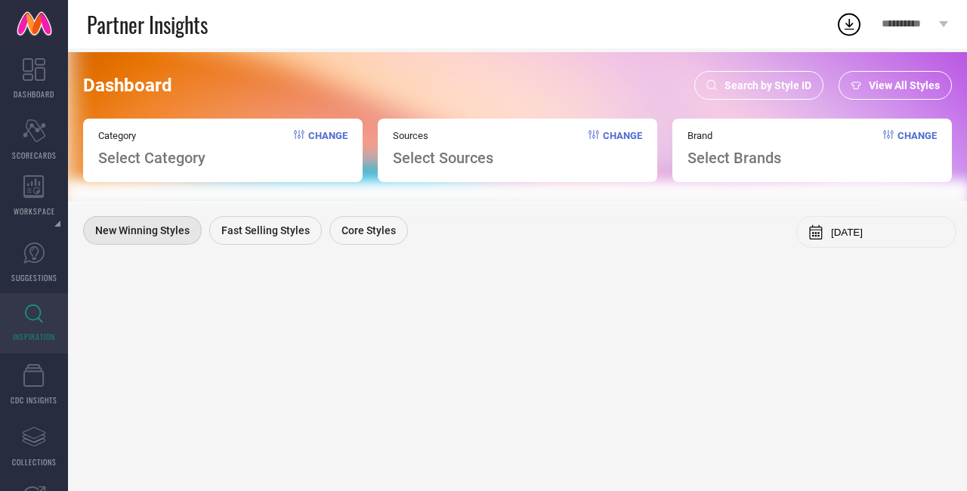
click at [777, 81] on span "Search by Style ID" at bounding box center [767, 85] width 87 height 12
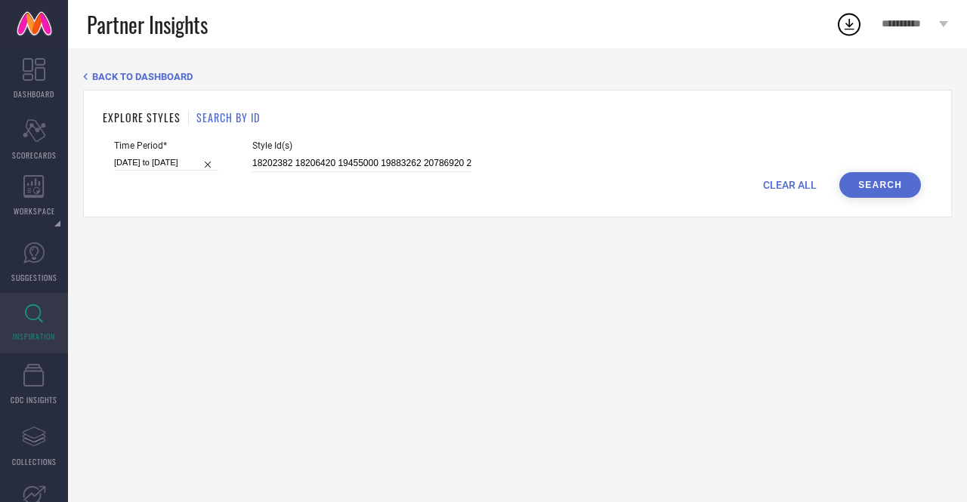
click at [313, 182] on div "CLEAR ALL Search" at bounding box center [517, 185] width 807 height 26
click at [317, 164] on input "18202382 18206420 19455000 19883262 20786920 25981692 26332732 26387908 2729371…" at bounding box center [361, 163] width 219 height 17
paste input "18202354 22111446 26697320 30495330 30646765 31101870 31174848 31667673 3169014…"
type input "18202354 22111446 26697320 30495330 30646765 31101870 31174848 31667673 3169014…"
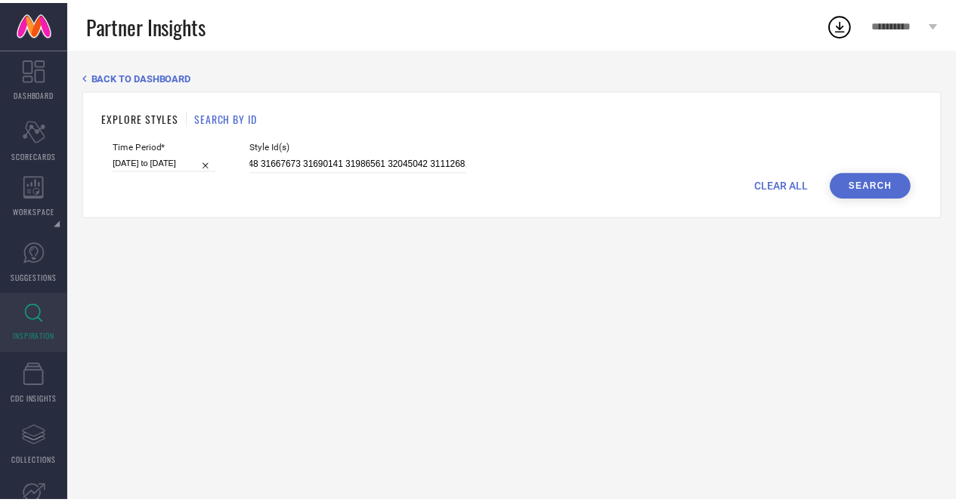
scroll to position [0, 0]
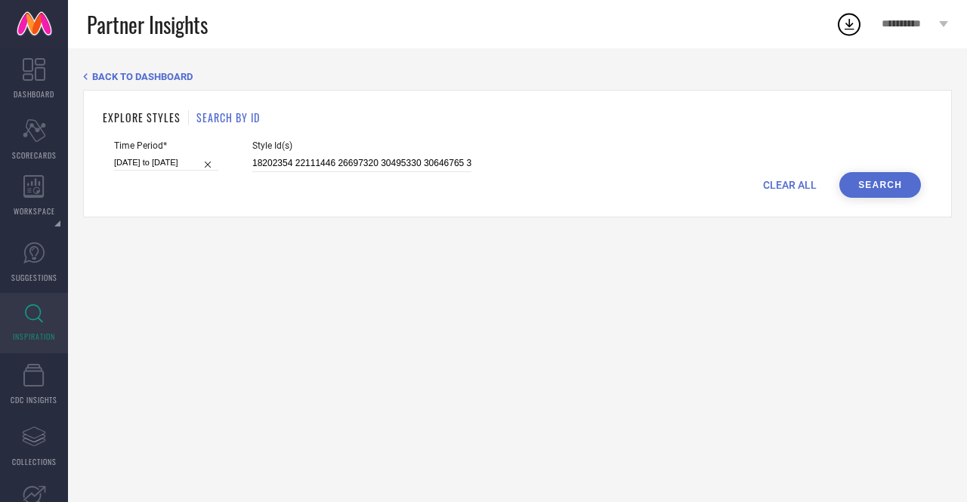
click at [888, 194] on button "Search" at bounding box center [880, 185] width 82 height 26
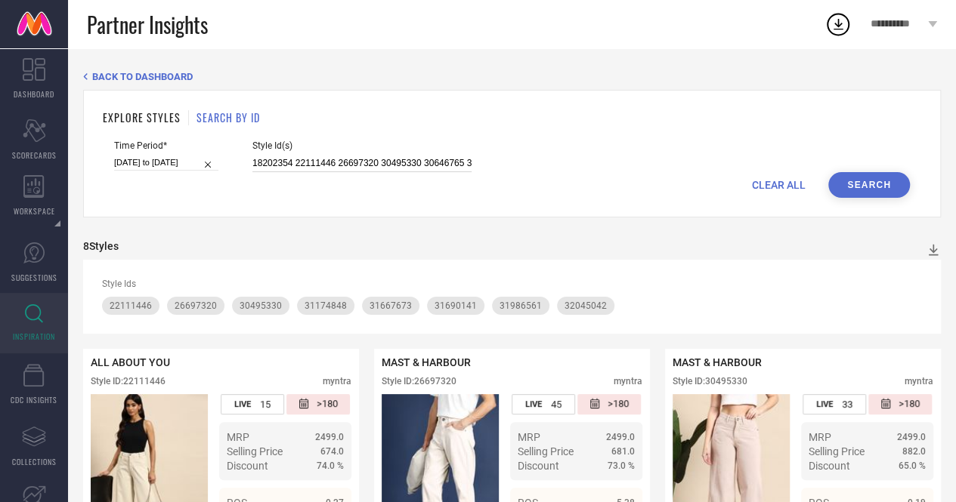
click at [413, 170] on input "18202354 22111446 26697320 30495330 30646765 31101870 31174848 31667673 3169014…" at bounding box center [361, 163] width 219 height 17
paste input "3007408 8962319 8962435 11531502 14641196 14954562 16882742 17781008 18432510 2…"
type input "3007408 8962319 8962435 11531502 14641196 14954562 16882742 17781008 18432510 2…"
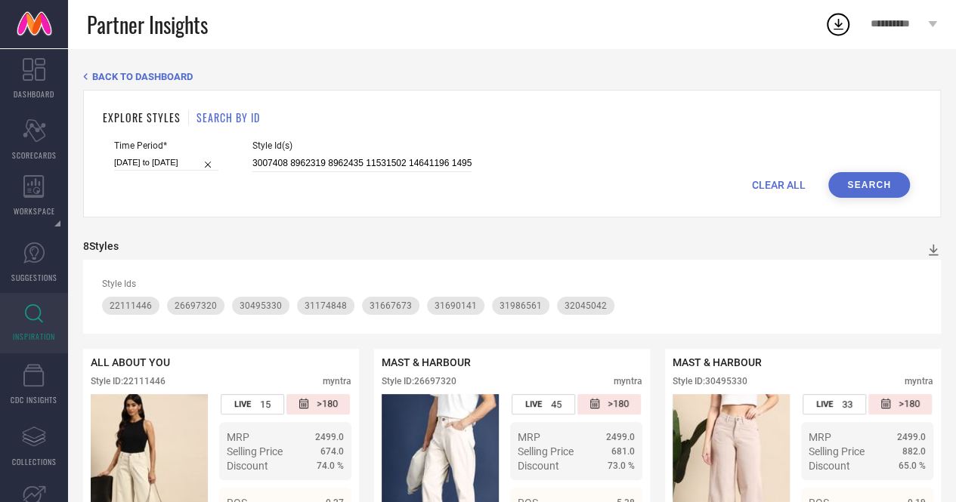
click at [888, 175] on button "Search" at bounding box center [869, 185] width 82 height 26
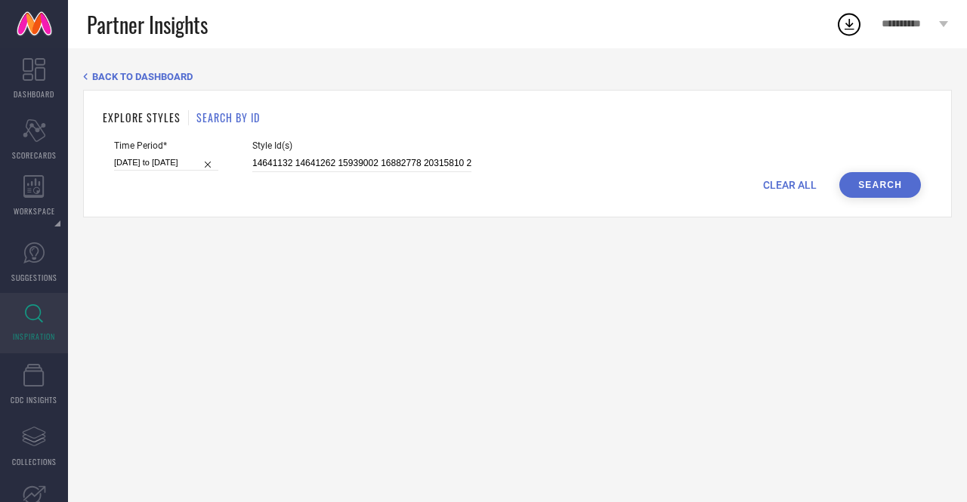
scroll to position [0, 1015]
type input "14641132 14641262 15939002 16882778 20315810 20604314 24842758 25816372 2581654…"
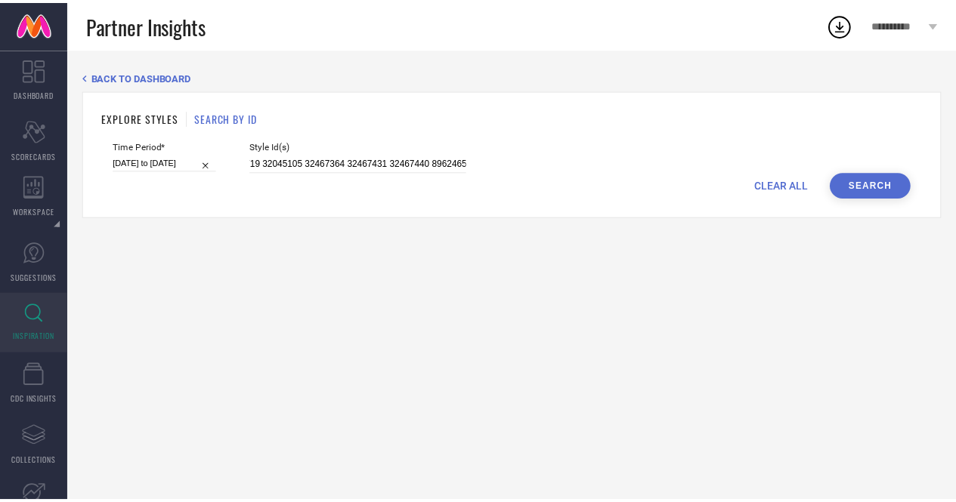
scroll to position [0, 0]
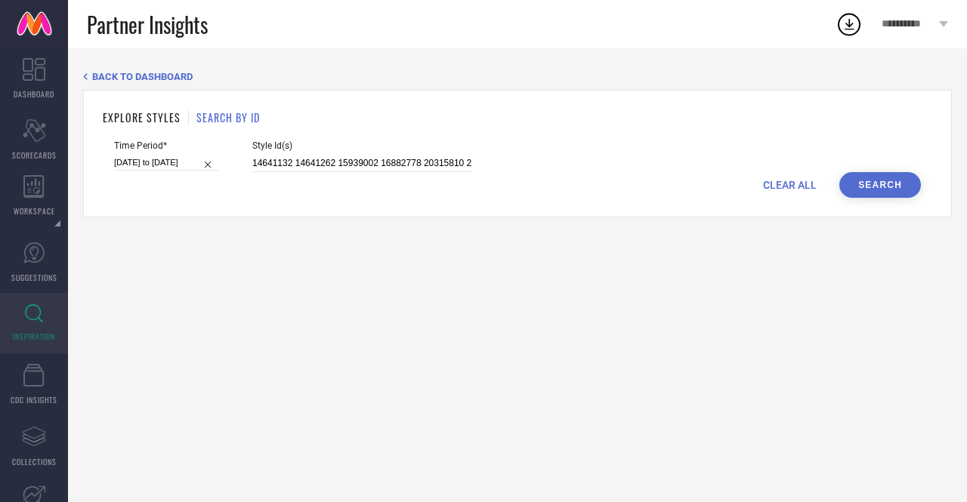
click at [887, 181] on button "Search" at bounding box center [880, 185] width 82 height 26
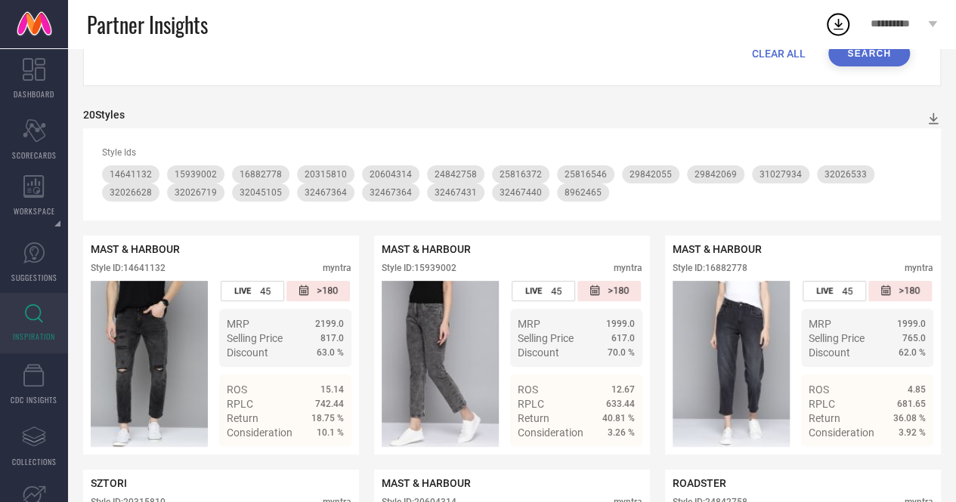
scroll to position [109, 0]
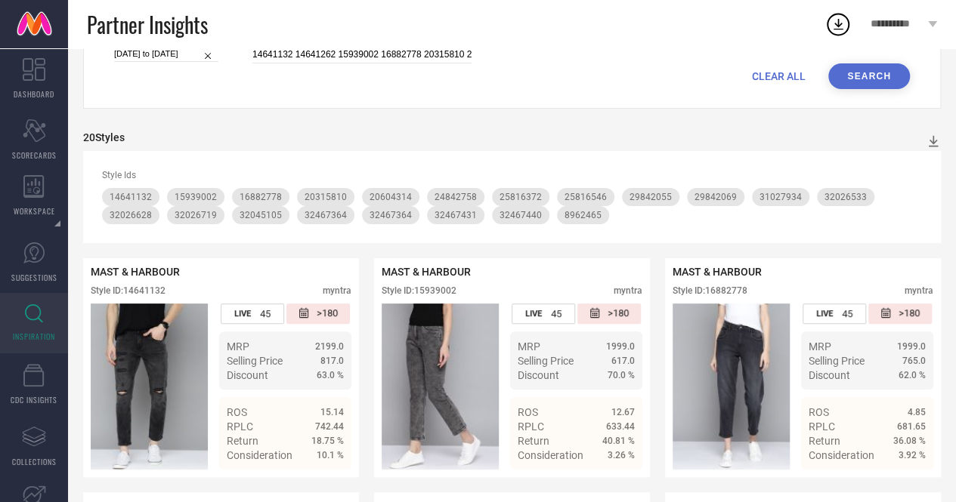
click at [405, 69] on div "CLEAR ALL Search" at bounding box center [511, 76] width 795 height 26
click at [408, 59] on input "14641132 14641262 15939002 16882778 20315810 20604314 24842758 25816372 2581654…" at bounding box center [361, 54] width 219 height 17
paste input "32146863 9575361 9196247 14931918 14931938 21565552 26898006 26898008 26898030"
type input "32146863 9575361 9196247 14931918 14931938 21565552 26898006 26898008 26898030"
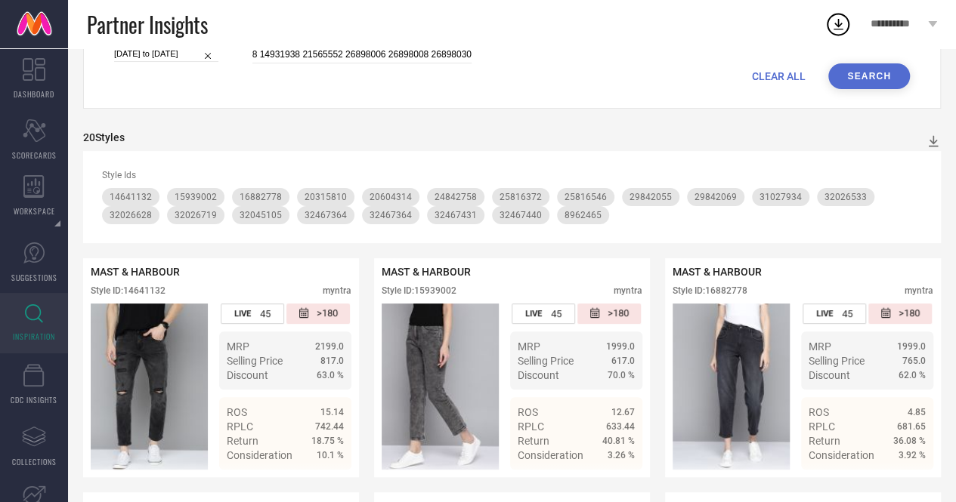
scroll to position [0, 0]
click at [863, 78] on button "Search" at bounding box center [869, 76] width 82 height 26
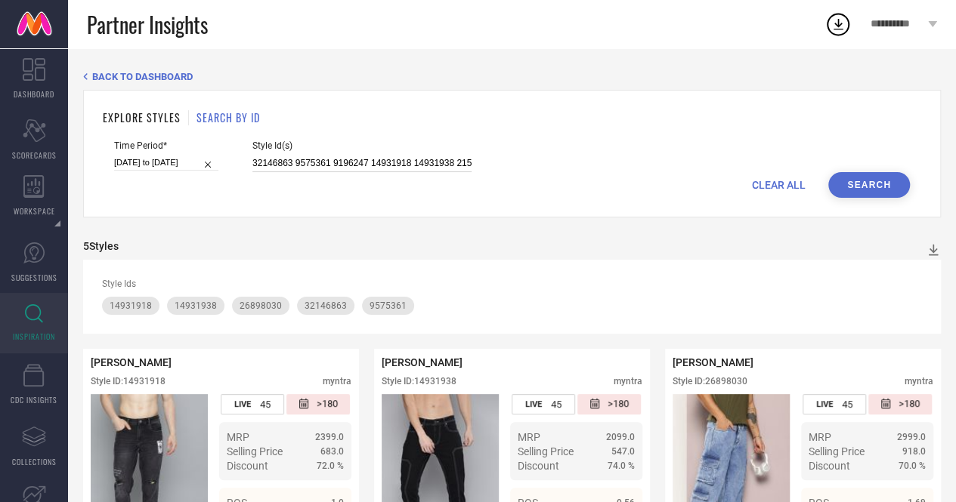
click at [429, 170] on input "32146863 9575361 9196247 14931918 14931938 21565552 26898006 26898008 26898030" at bounding box center [361, 163] width 219 height 17
paste input "32146863 9575361 9196247 14931918 14931938 21565552 26898006 26898008 26898030"
type input "32146863 9575361 9196247 14931918 14931938 21565552 26898006 26898008 26898030"
click at [345, 164] on input "32146863 9575361 9196247 14931918 14931938 21565552 26898006 26898008 26898030" at bounding box center [361, 163] width 219 height 17
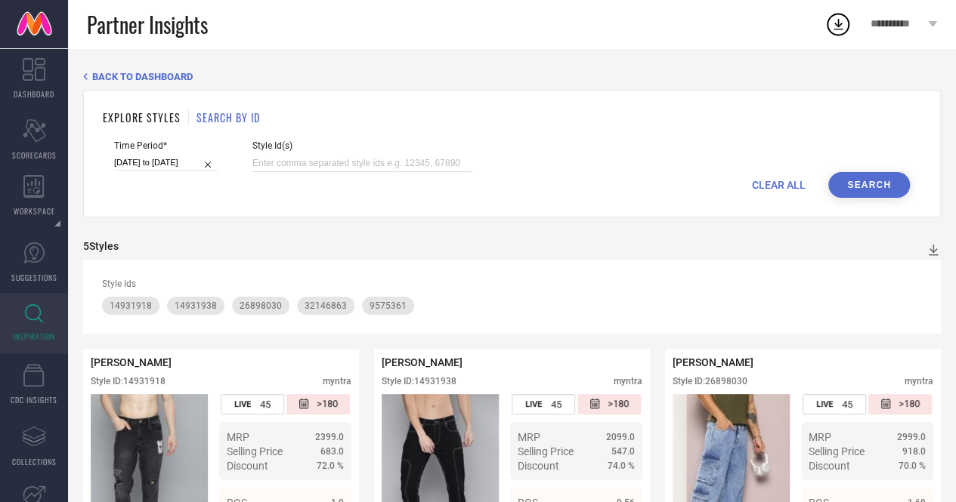
scroll to position [0, 0]
paste input "32146863 9575361 9196247 14931918 14931938 21565552 26898006 26898008 26898030"
type input "32146863 9575361 9196247 14931918 14931938 21565552 26898006 26898008 26898030"
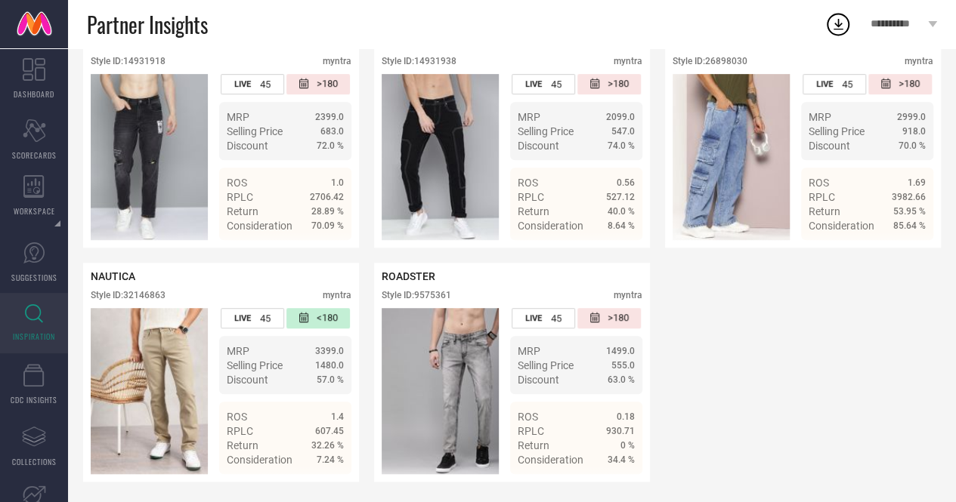
scroll to position [320, 0]
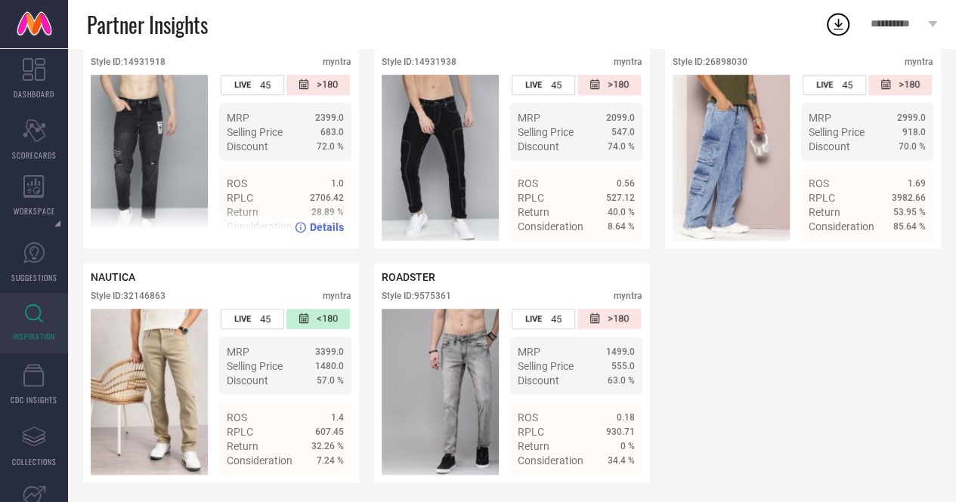
click at [153, 131] on img at bounding box center [149, 158] width 117 height 166
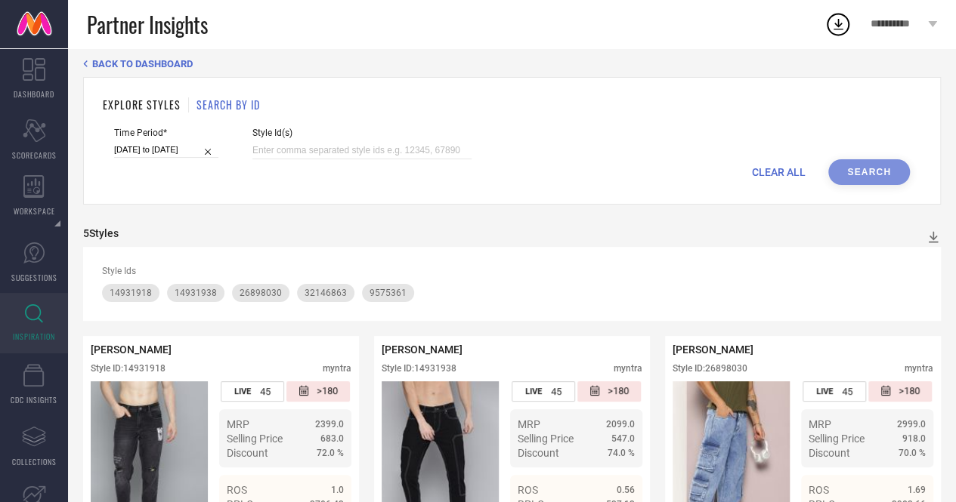
scroll to position [0, 0]
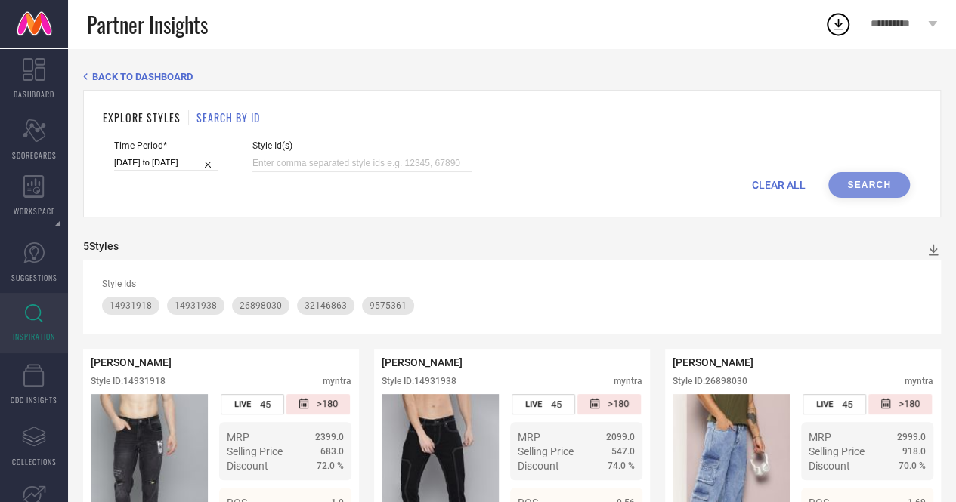
click at [582, 144] on div "Time Period* [DATE] to [DATE] Style Id(s)" at bounding box center [511, 157] width 795 height 32
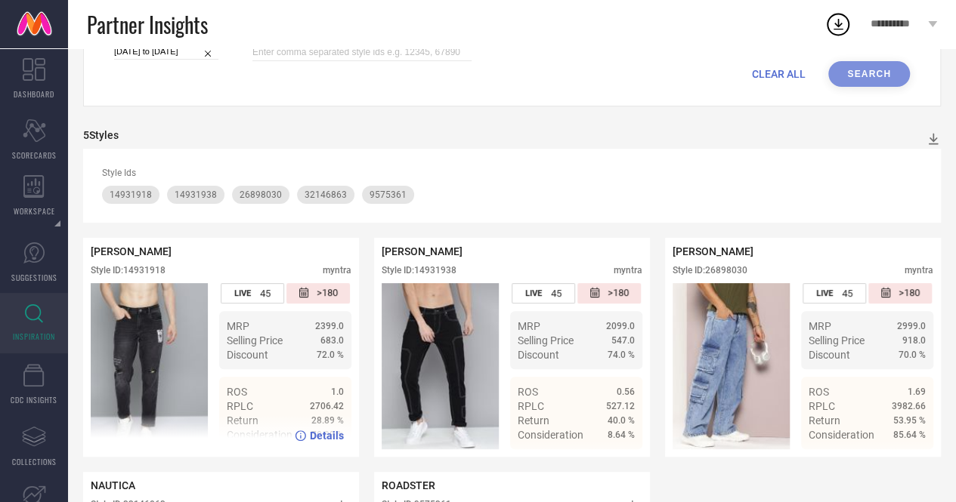
scroll to position [110, 0]
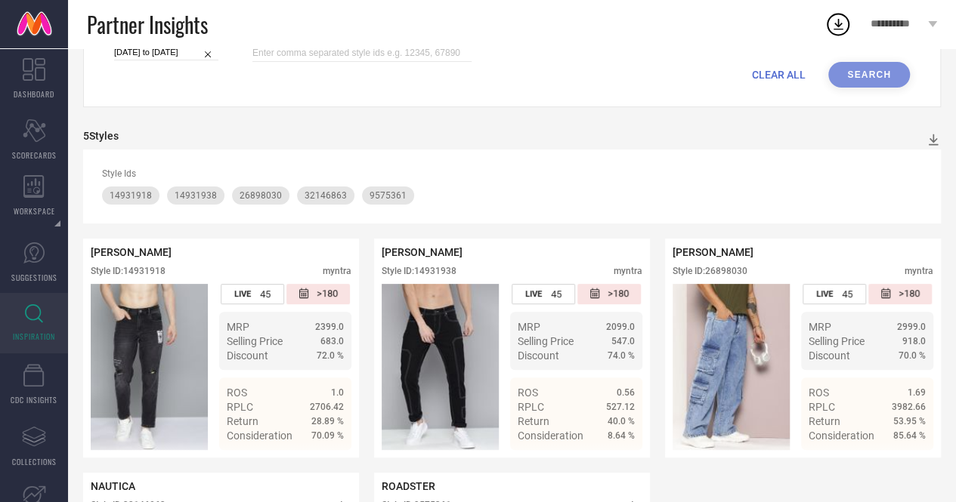
click at [118, 97] on div "EXPLORE STYLES SEARCH BY ID Time Period* [DATE] to [DATE] Style Id(s) CLEAR ALL…" at bounding box center [511, 44] width 857 height 128
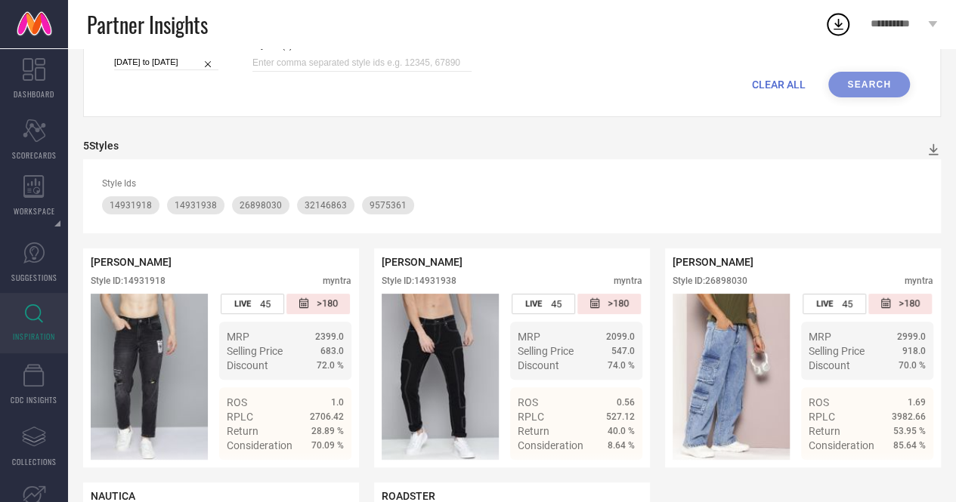
scroll to position [100, 0]
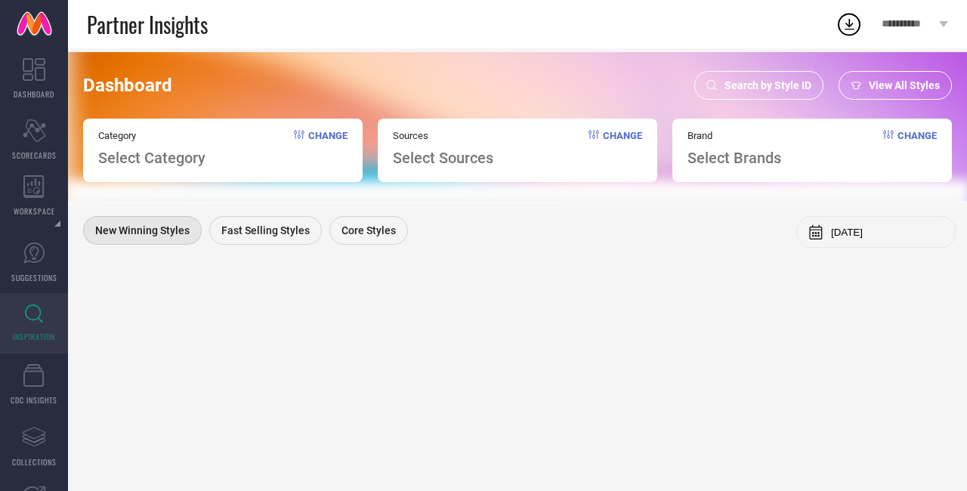
click at [784, 90] on span "Search by Style ID" at bounding box center [767, 85] width 87 height 12
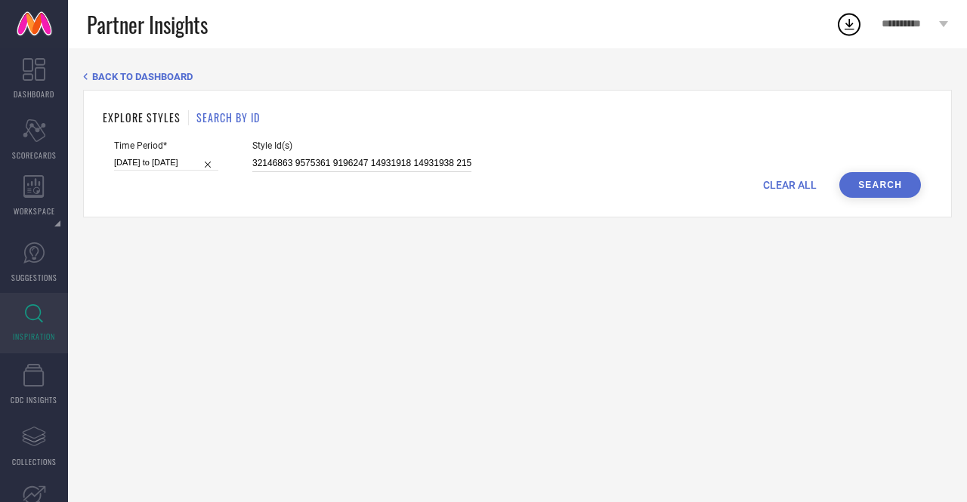
click at [366, 162] on input "32146863 9575361 9196247 14931918 14931938 21565552 26898006 26898008 26898030" at bounding box center [361, 163] width 219 height 17
paste input "32146863 9575361"
click at [888, 191] on button "Search" at bounding box center [880, 185] width 82 height 26
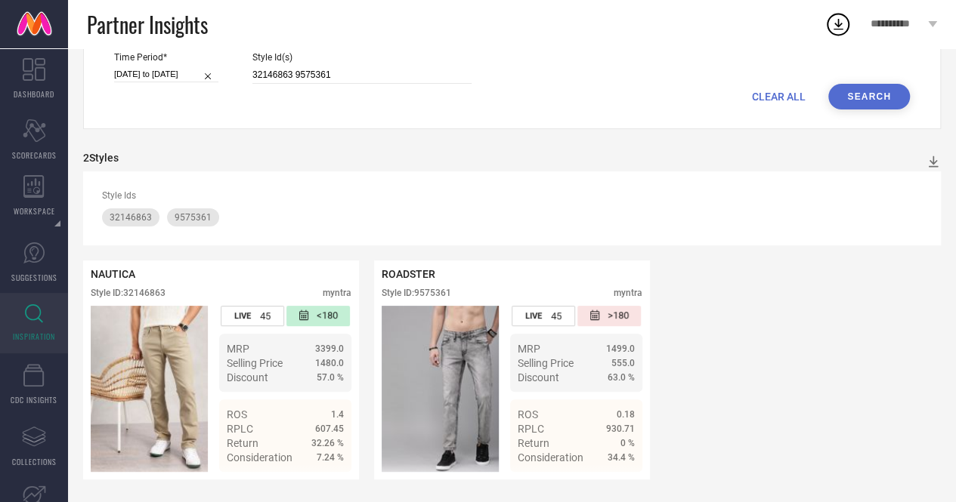
scroll to position [94, 0]
click at [400, 71] on input "32146863 9575361" at bounding box center [361, 74] width 219 height 17
paste input "14641132 14641262 15939002 16882778 20315810 20604314 24842758 25816372 2581654…"
type input "14641132 14641262 15939002 16882778 20315810 20604314 24842758 25816372 2581654…"
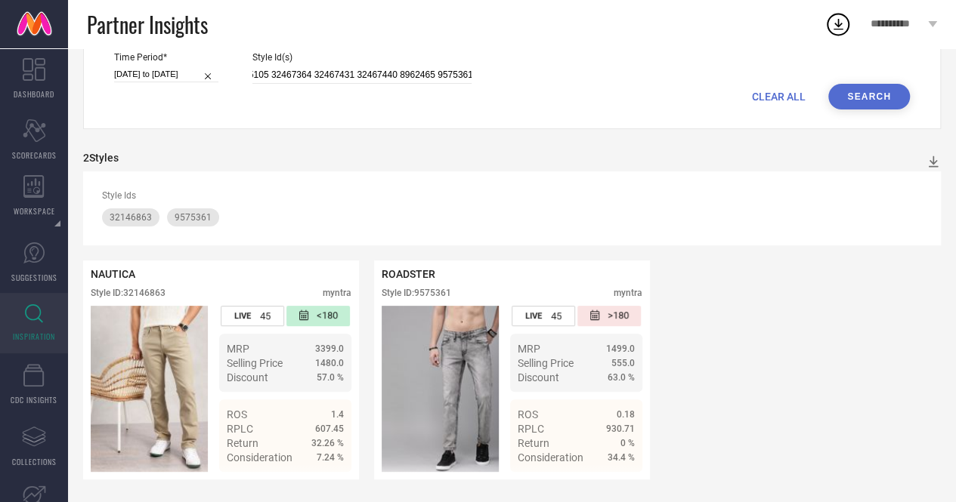
scroll to position [0, 0]
click at [879, 96] on button "Search" at bounding box center [869, 97] width 82 height 26
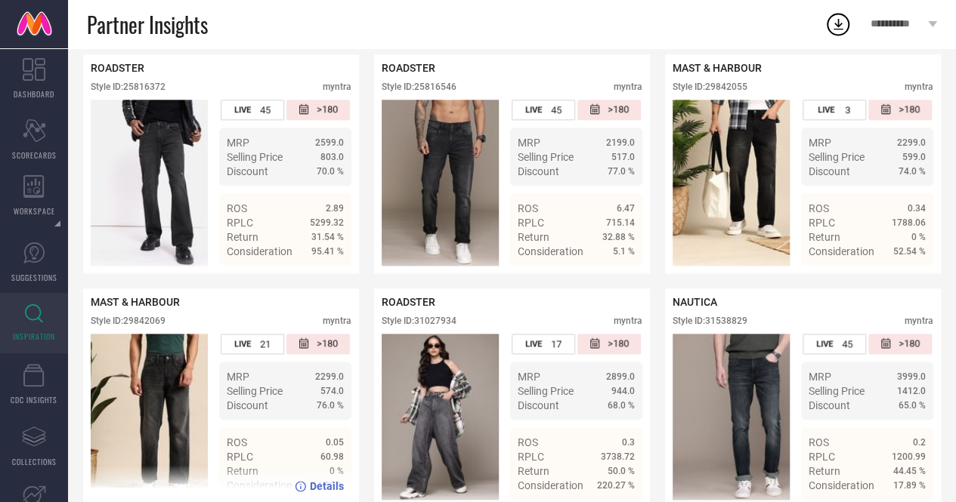
scroll to position [782, 0]
